Goal: Communication & Community: Answer question/provide support

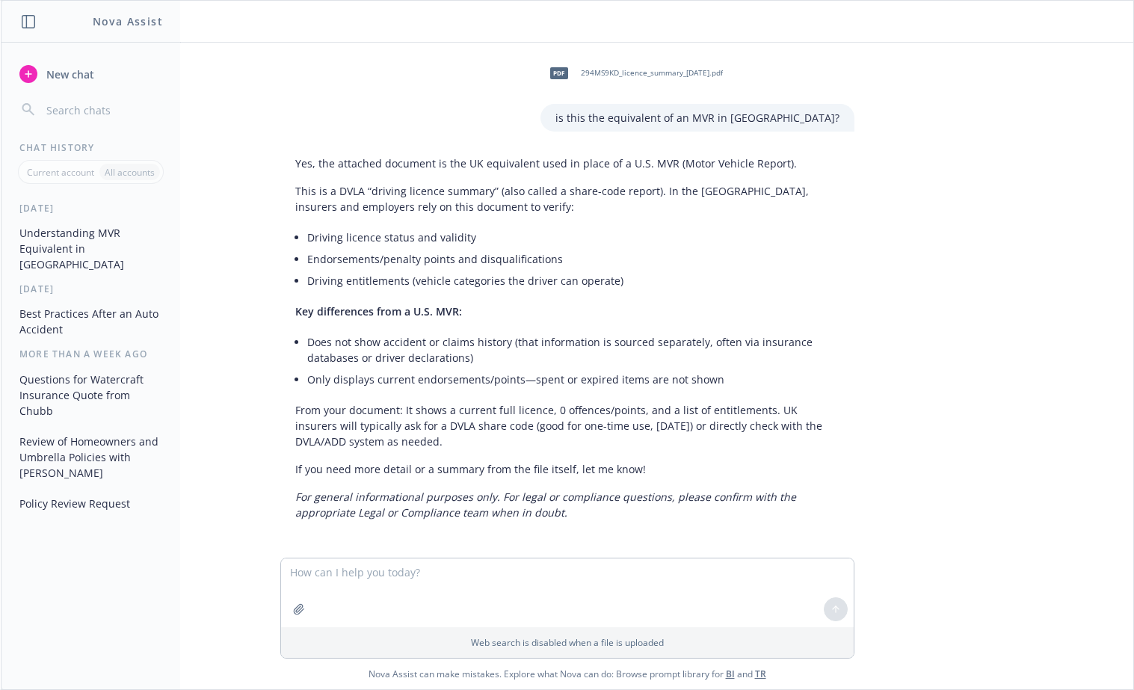
scroll to position [3, 0]
